Goal: Task Accomplishment & Management: Use online tool/utility

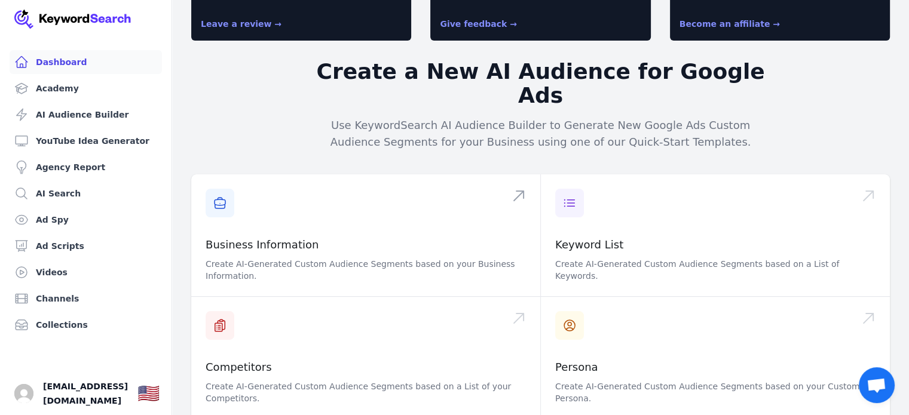
scroll to position [179, 0]
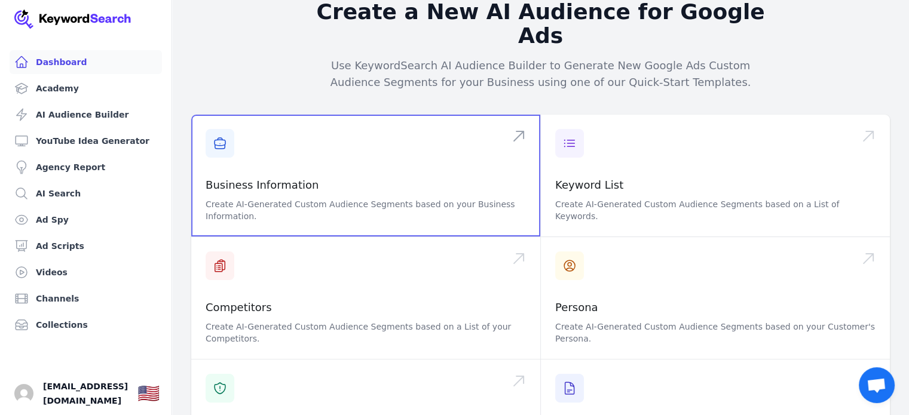
click at [276, 161] on span at bounding box center [365, 176] width 349 height 122
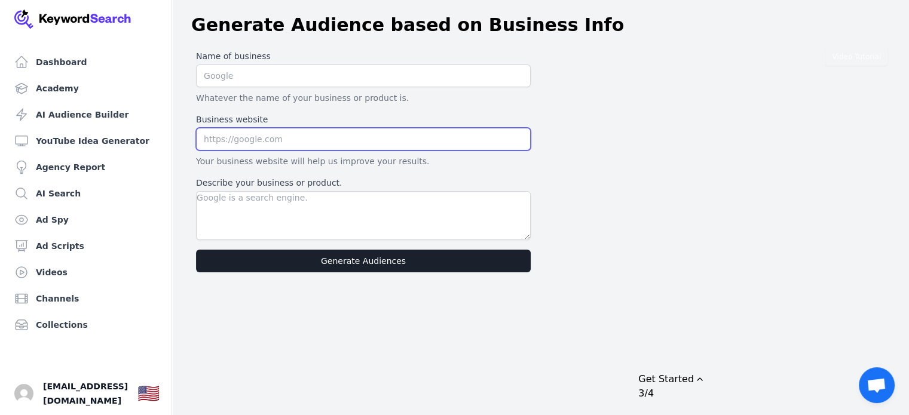
click at [253, 139] on input "text" at bounding box center [363, 139] width 335 height 23
paste input "[URL][DOMAIN_NAME]"
type input "[URL][DOMAIN_NAME]"
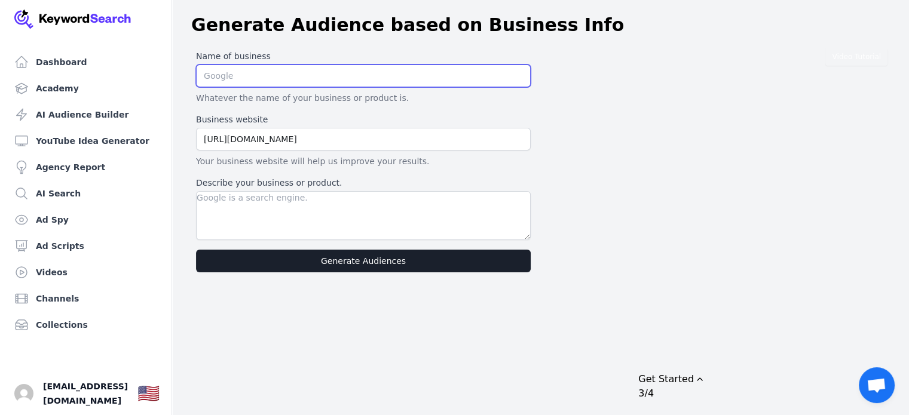
click at [281, 80] on input "text" at bounding box center [363, 76] width 335 height 23
type input "Totts Early Learning Center"
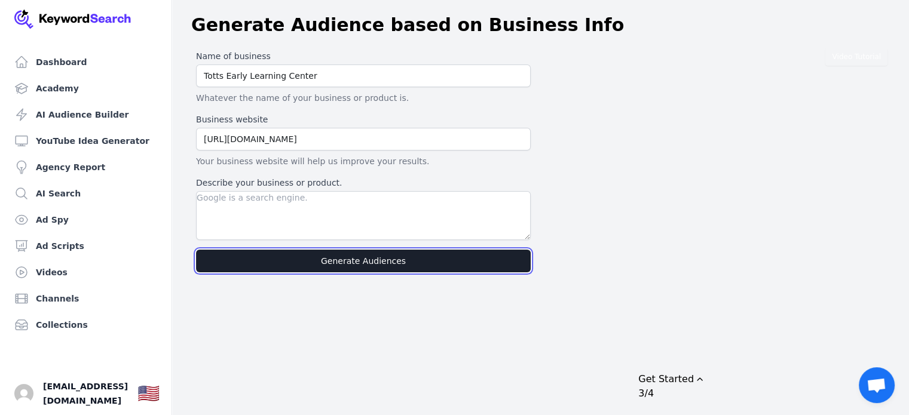
click at [317, 256] on button "Generate Audiences" at bounding box center [363, 261] width 335 height 23
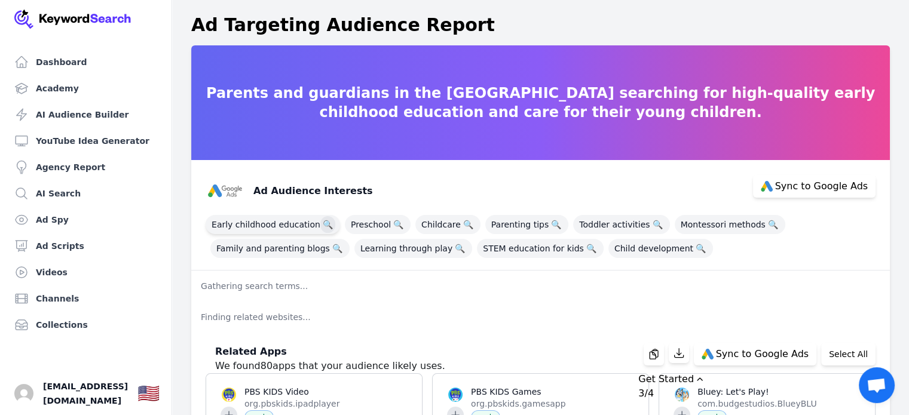
drag, startPoint x: 274, startPoint y: 224, endPoint x: 313, endPoint y: 224, distance: 39.4
click at [274, 224] on span "Early childhood education 🔍" at bounding box center [272, 224] width 134 height 19
click at [358, 224] on span "Preschool 🔍" at bounding box center [378, 224] width 66 height 19
click at [431, 223] on span "Childcare 🔍" at bounding box center [447, 224] width 65 height 19
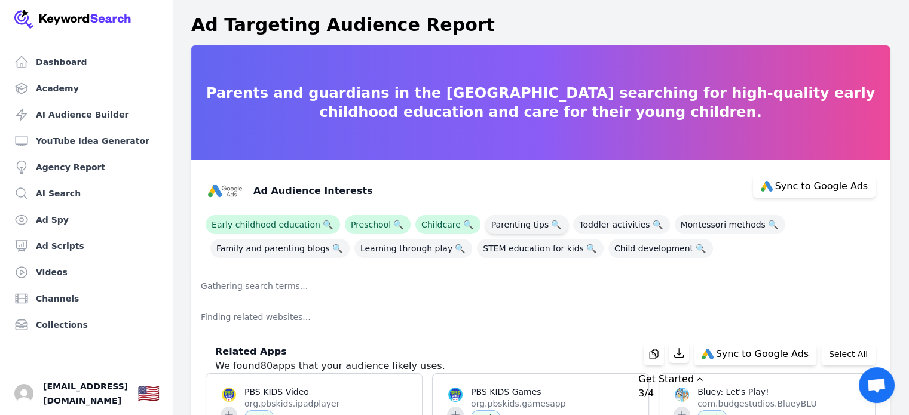
click at [511, 224] on span "Parenting tips 🔍" at bounding box center [526, 224] width 83 height 19
click at [597, 224] on span "Toddler activities 🔍" at bounding box center [621, 224] width 96 height 19
click at [698, 222] on span "Montessori methods 🔍" at bounding box center [729, 224] width 111 height 19
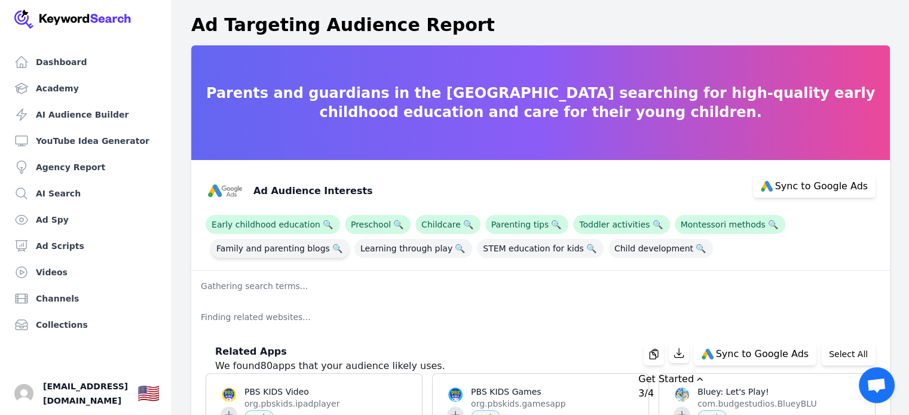
click at [244, 244] on span "Family and parenting blogs 🔍" at bounding box center [279, 248] width 139 height 19
click at [385, 252] on span "Learning through play 🔍" at bounding box center [413, 248] width 118 height 19
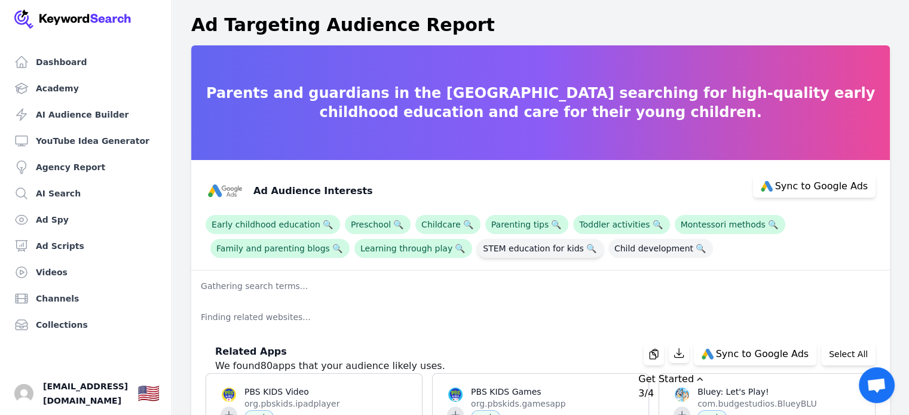
click at [497, 248] on span "STEM education for kids 🔍" at bounding box center [540, 248] width 127 height 19
click at [608, 253] on span "Child development 🔍" at bounding box center [660, 248] width 105 height 19
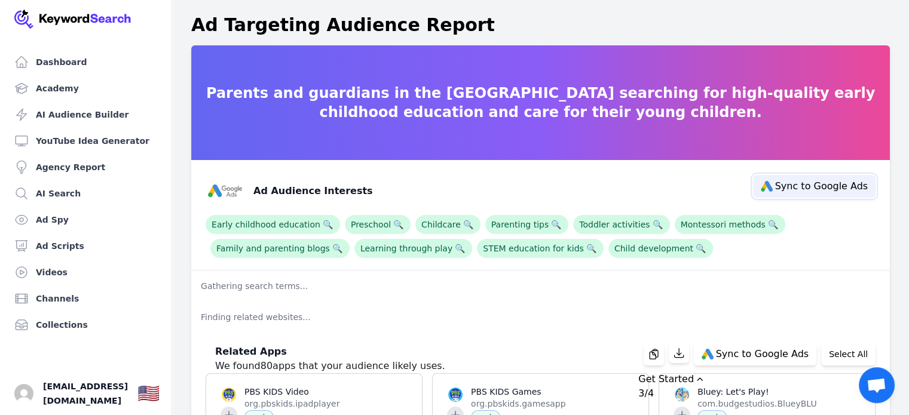
click at [843, 185] on span "Sync to Google Ads" at bounding box center [821, 187] width 93 height 10
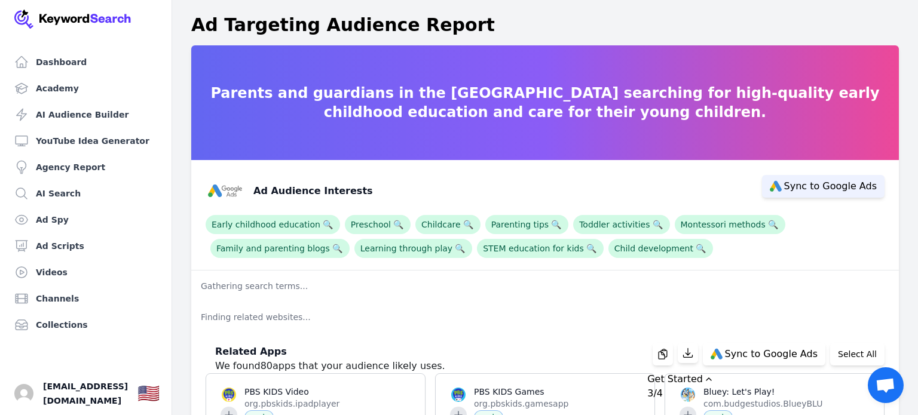
select select "interestsOrPurchaseIntentions"
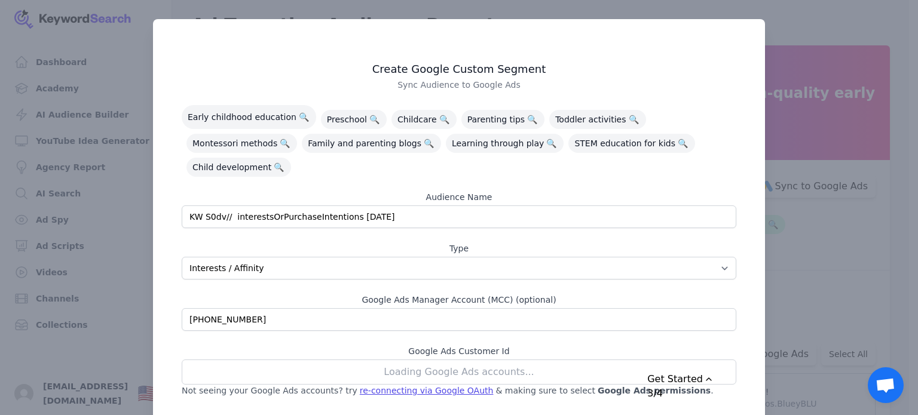
click at [430, 360] on div "Loading Google Ads accounts..." at bounding box center [459, 372] width 554 height 25
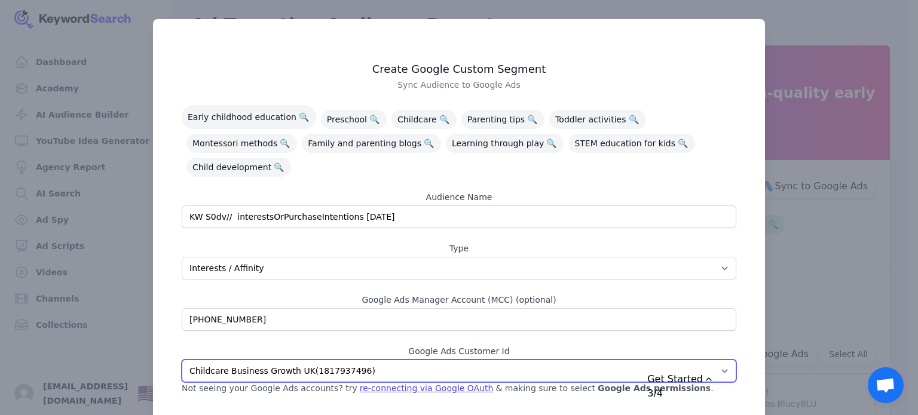
click at [355, 360] on select "Bear and Bunny Nursery ( 3337523574 ) Fairytales Nursery ( 7453798624 ) Purple …" at bounding box center [459, 371] width 554 height 23
click at [360, 360] on select "Bear and Bunny Nursery ( 3337523574 ) Fairytales Nursery ( 7453798624 ) Purple …" at bounding box center [459, 371] width 554 height 23
select select "3044658299"
click at [182, 360] on select "Bear and Bunny Nursery ( 3337523574 ) Fairytales Nursery ( 7453798624 ) Purple …" at bounding box center [459, 371] width 554 height 23
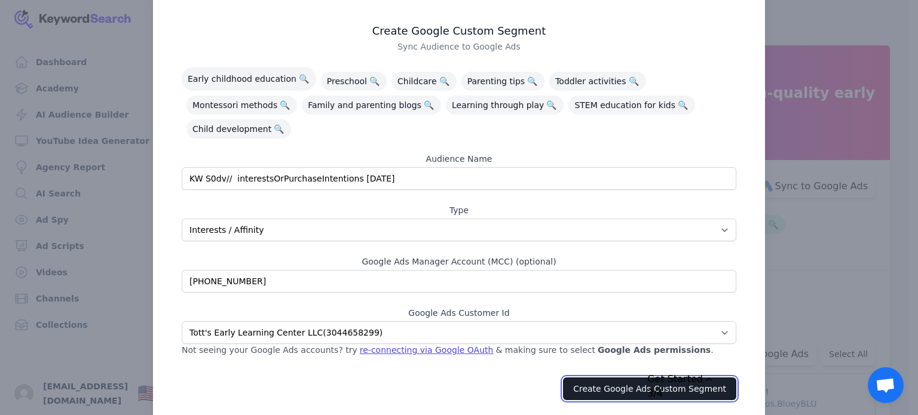
click at [603, 378] on button "Create Google Ads Custom Segment" at bounding box center [649, 389] width 173 height 23
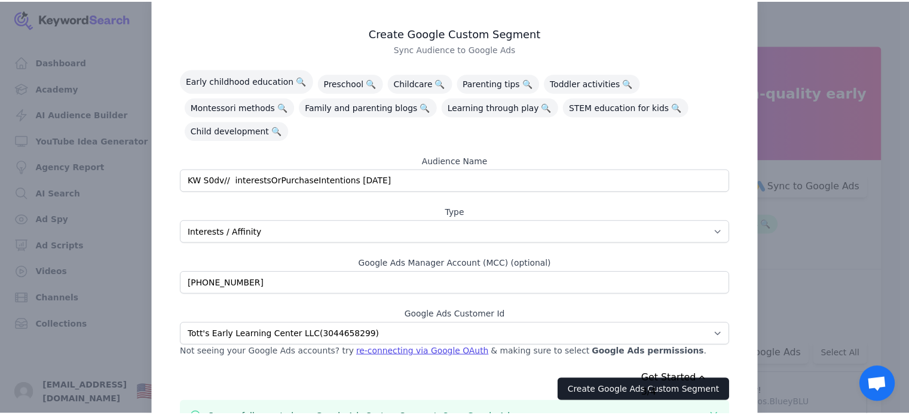
scroll to position [69, 0]
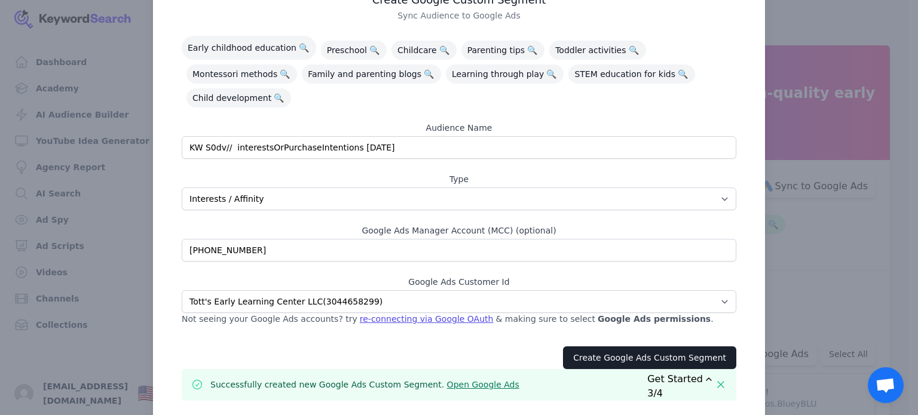
click at [790, 28] on div at bounding box center [459, 207] width 918 height 415
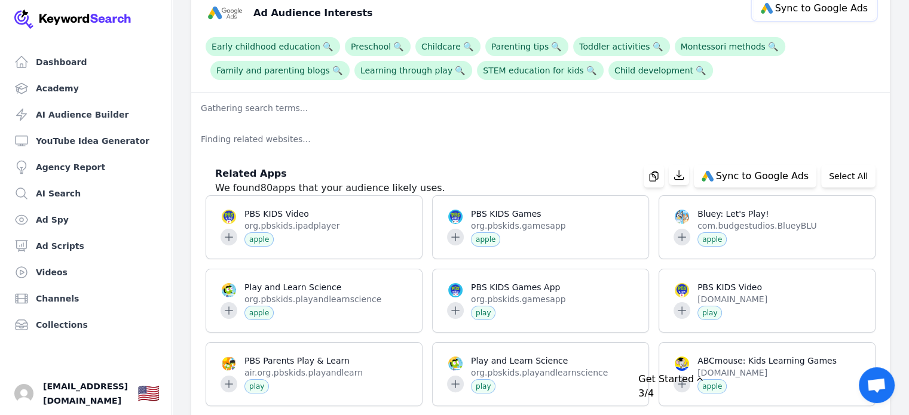
scroll to position [179, 0]
click at [278, 47] on span "Early childhood education 🔍" at bounding box center [272, 45] width 134 height 19
click at [294, 69] on span "Family and parenting blogs 🔍" at bounding box center [279, 69] width 139 height 19
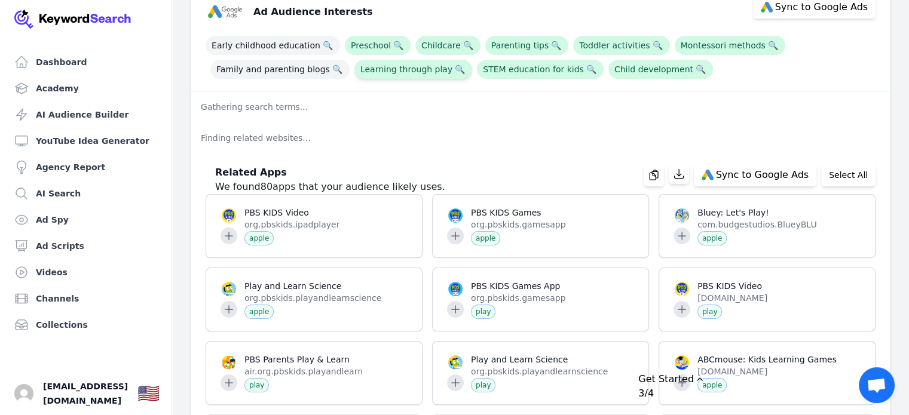
click at [407, 68] on span "Learning through play 🔍" at bounding box center [413, 69] width 118 height 19
click at [381, 47] on span "Preschool 🔍" at bounding box center [378, 45] width 66 height 19
click at [459, 33] on div "Early childhood education 🔍 Preschool 🔍 Childcare 🔍 Parenting tips 🔍 Toddler ac…" at bounding box center [540, 55] width 670 height 48
click at [442, 43] on span "Childcare 🔍" at bounding box center [447, 45] width 65 height 19
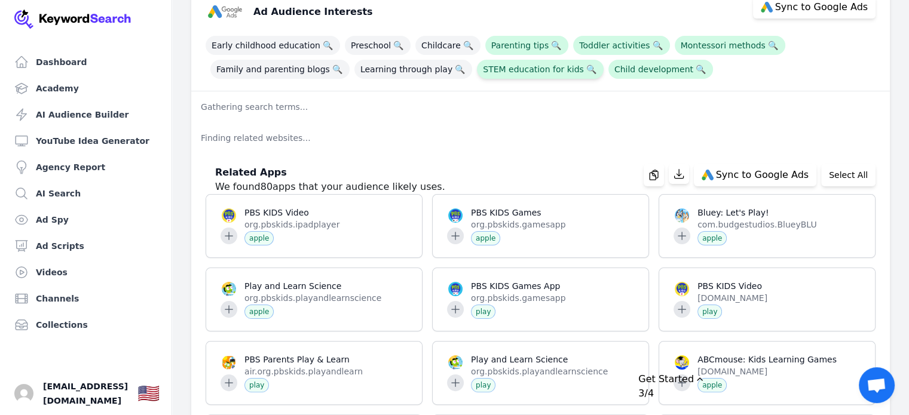
click at [503, 66] on span "STEM education for kids 🔍" at bounding box center [540, 69] width 127 height 19
click at [512, 44] on span "Parenting tips 🔍" at bounding box center [526, 45] width 83 height 19
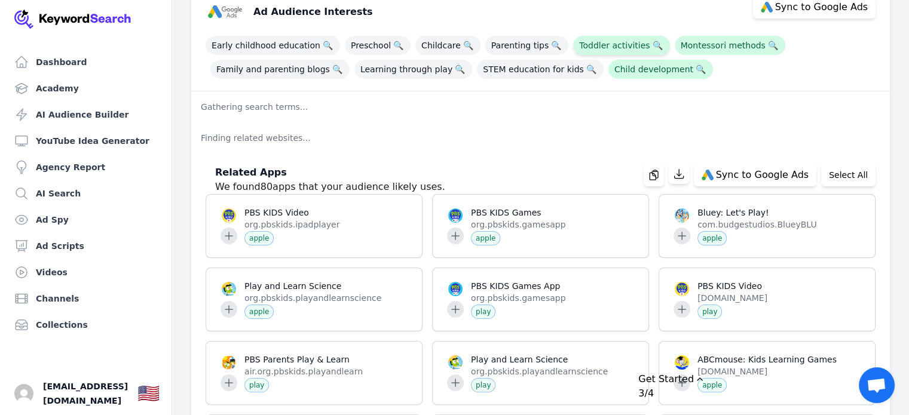
click at [603, 44] on span "Toddler activities 🔍" at bounding box center [621, 45] width 96 height 19
drag, startPoint x: 629, startPoint y: 72, endPoint x: 693, endPoint y: 45, distance: 69.6
click at [631, 72] on span "Child development 🔍" at bounding box center [660, 69] width 105 height 19
click at [698, 42] on span "Montessori methods 🔍" at bounding box center [729, 45] width 111 height 19
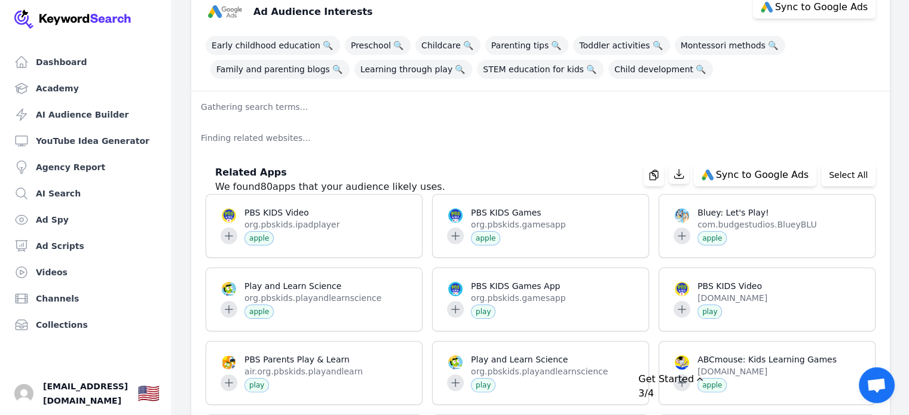
scroll to position [0, 0]
